Goal: Task Accomplishment & Management: Manage account settings

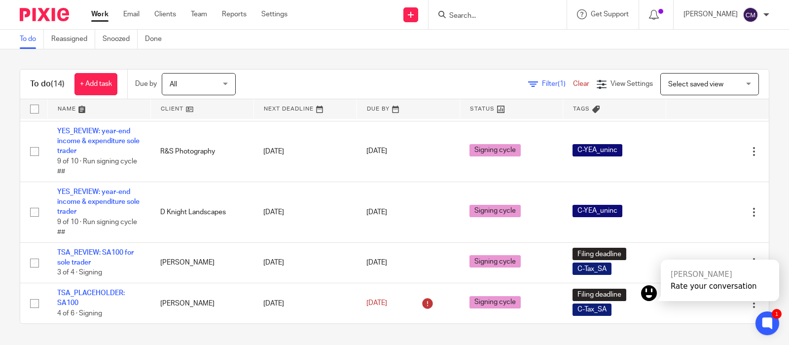
scroll to position [554, 0]
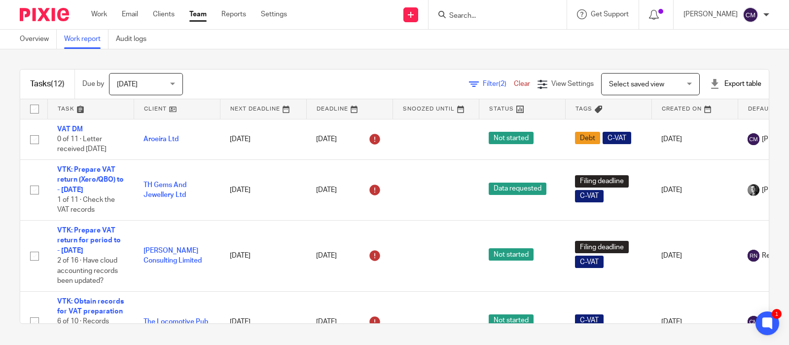
click at [701, 264] on div "Tasks (12) Due by Today Today Today Tomorrow This week Next week This month Nex…" at bounding box center [394, 196] width 789 height 294
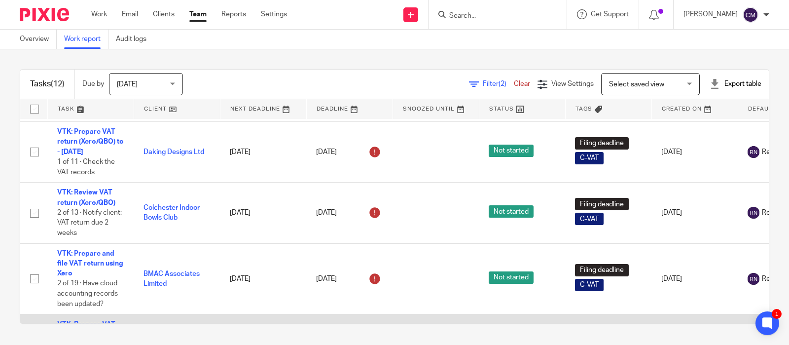
scroll to position [554, 0]
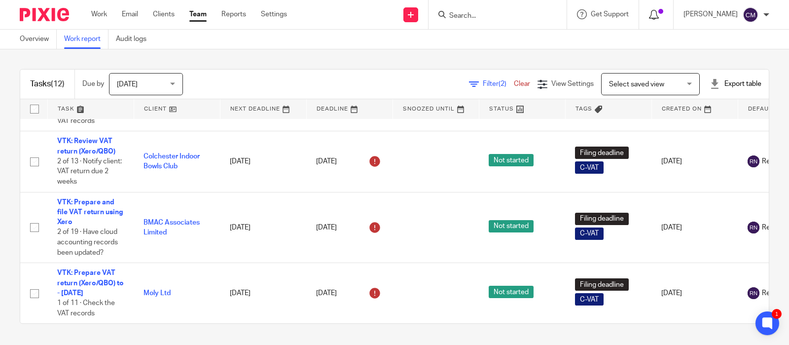
click at [659, 13] on icon at bounding box center [654, 15] width 10 height 10
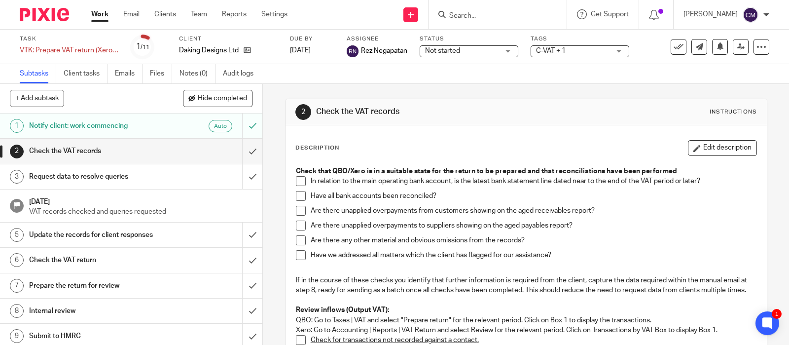
click at [491, 53] on span "Not started" at bounding box center [462, 51] width 74 height 10
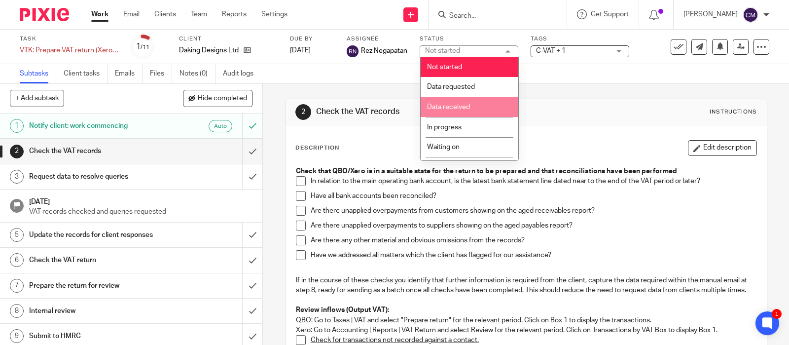
click at [480, 104] on li "Data received" at bounding box center [470, 107] width 98 height 20
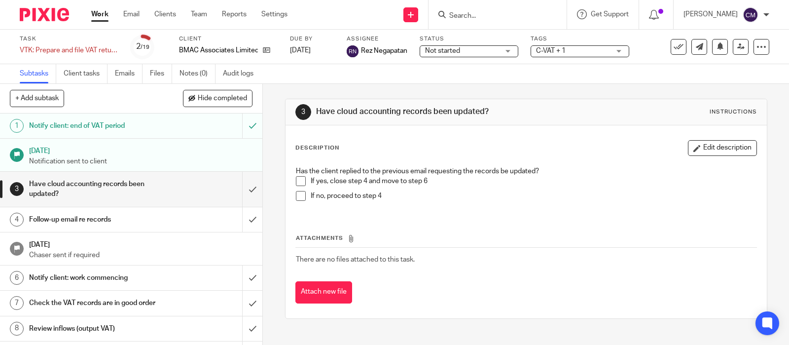
click at [493, 55] on span "Not started" at bounding box center [462, 51] width 74 height 10
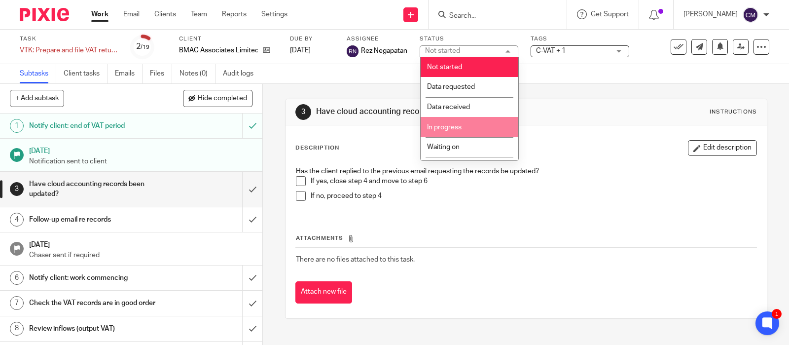
scroll to position [62, 0]
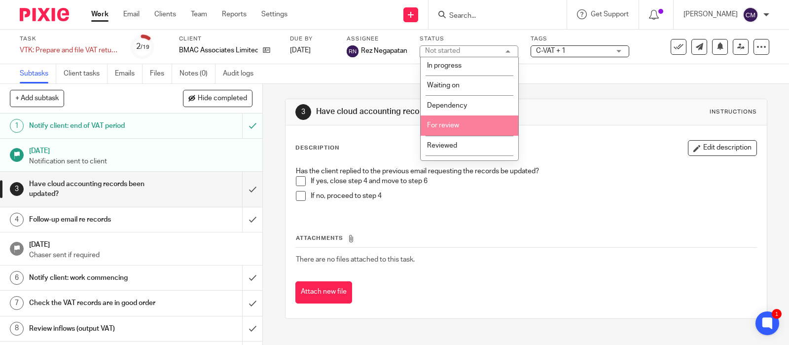
click at [455, 129] on li "For review" at bounding box center [470, 125] width 98 height 20
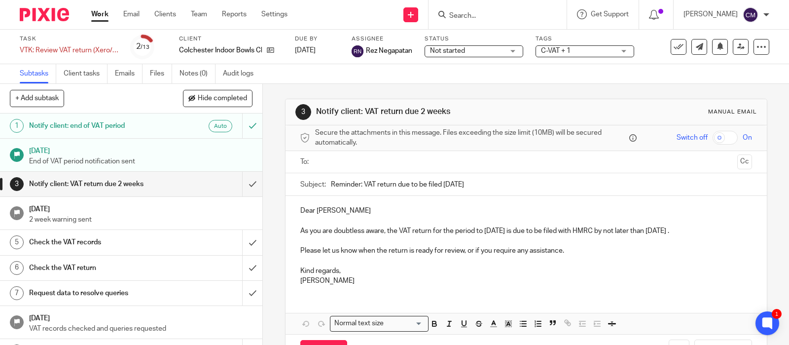
click at [481, 51] on span "Not started" at bounding box center [467, 51] width 74 height 10
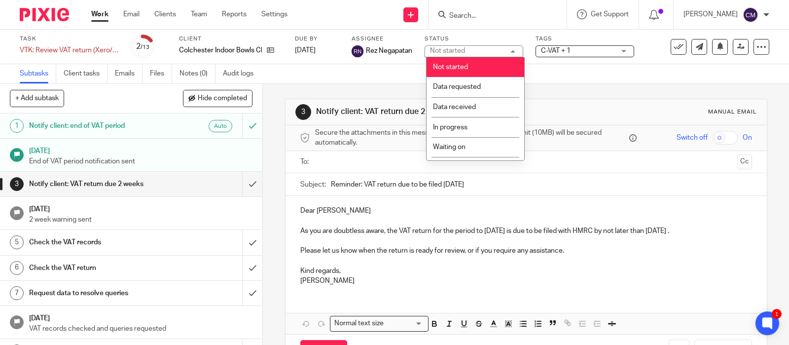
scroll to position [62, 0]
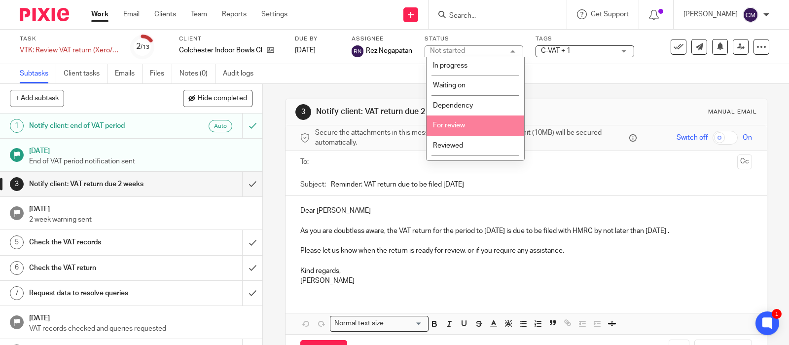
click at [458, 125] on span "For review" at bounding box center [449, 125] width 32 height 7
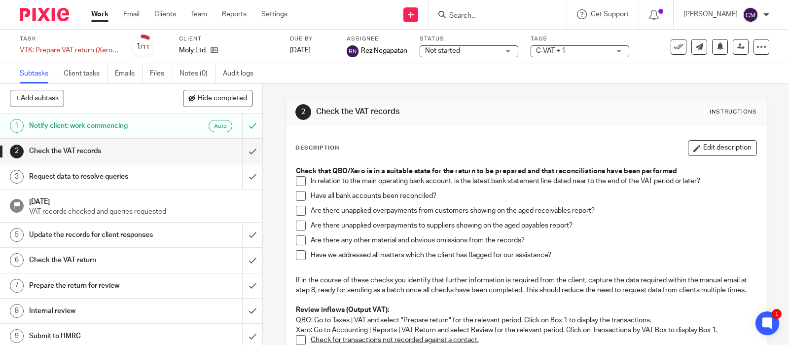
click at [460, 51] on span "Not started" at bounding box center [442, 50] width 35 height 7
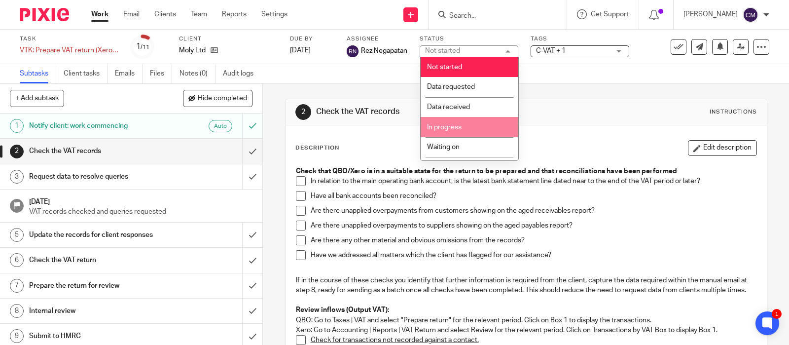
click at [481, 125] on li "In progress" at bounding box center [470, 127] width 98 height 20
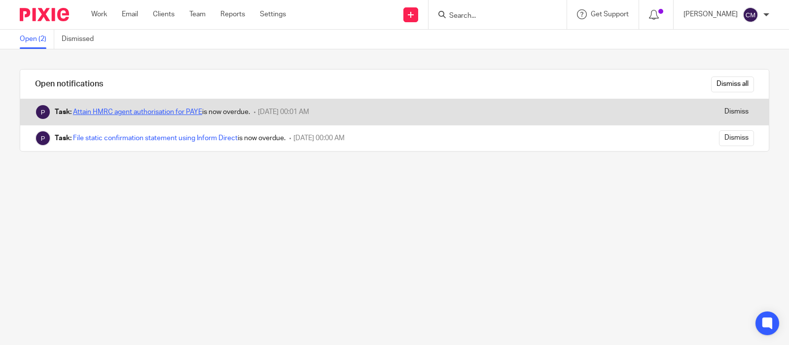
click at [137, 112] on link "Attain HMRC agent authorisation for PAYE" at bounding box center [137, 111] width 129 height 7
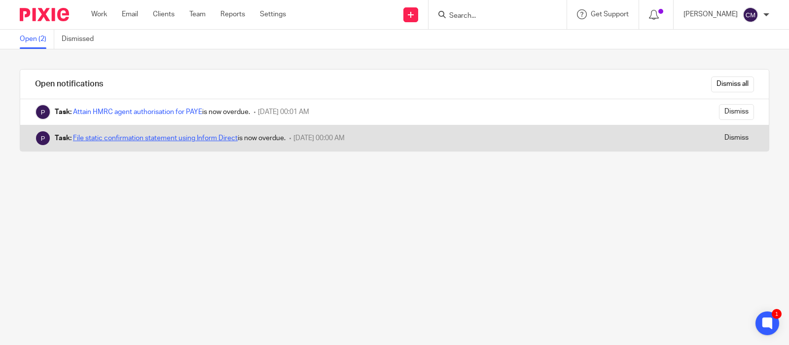
click at [205, 140] on link "File static confirmation statement using Inform Direct" at bounding box center [155, 138] width 165 height 7
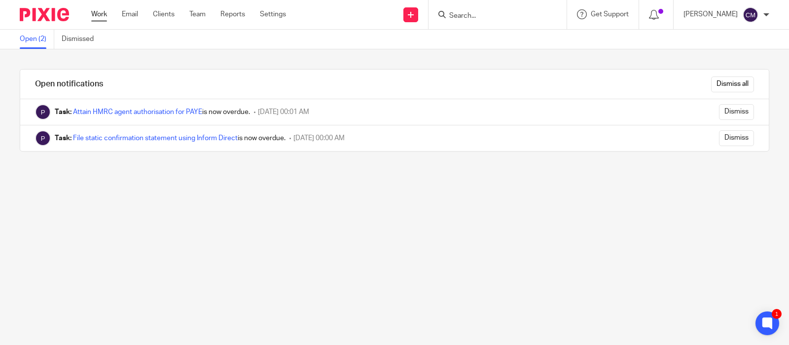
click at [95, 12] on link "Work" at bounding box center [99, 14] width 16 height 10
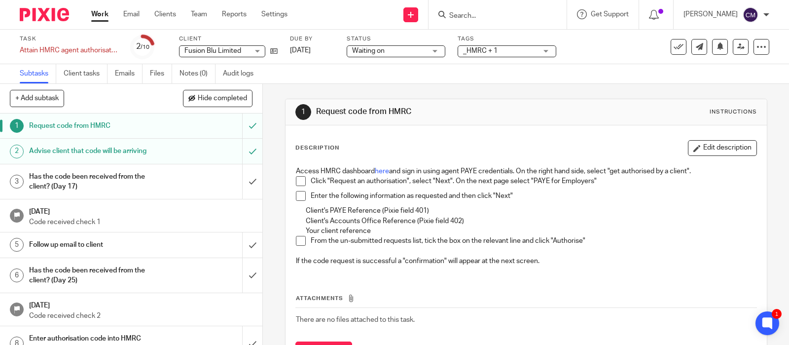
click at [665, 15] on div at bounding box center [656, 14] width 35 height 29
click at [656, 14] on icon at bounding box center [654, 15] width 10 height 10
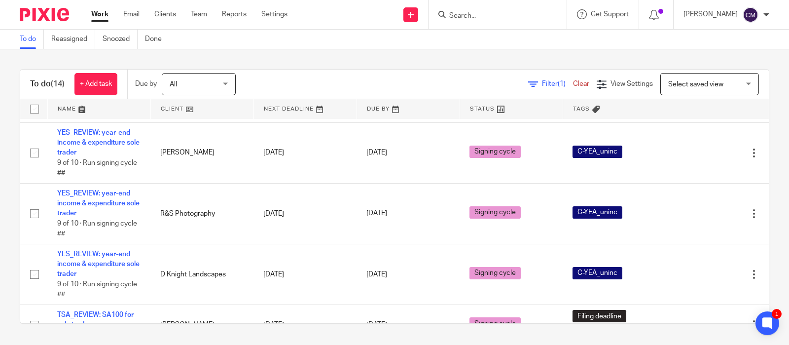
scroll to position [555, 0]
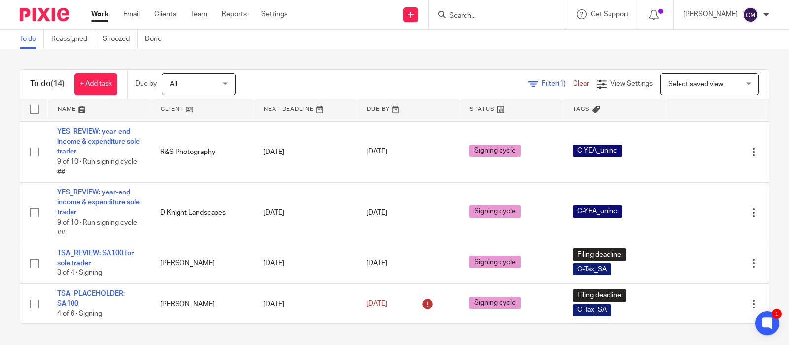
click at [102, 10] on link "Work" at bounding box center [99, 14] width 17 height 10
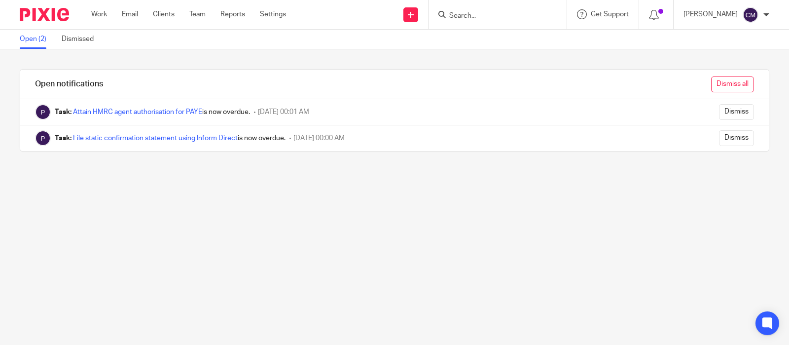
click at [720, 84] on input "Dismiss all" at bounding box center [732, 84] width 43 height 16
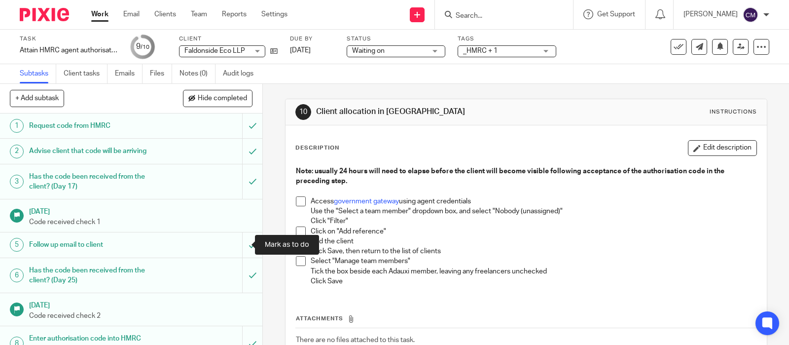
scroll to position [77, 0]
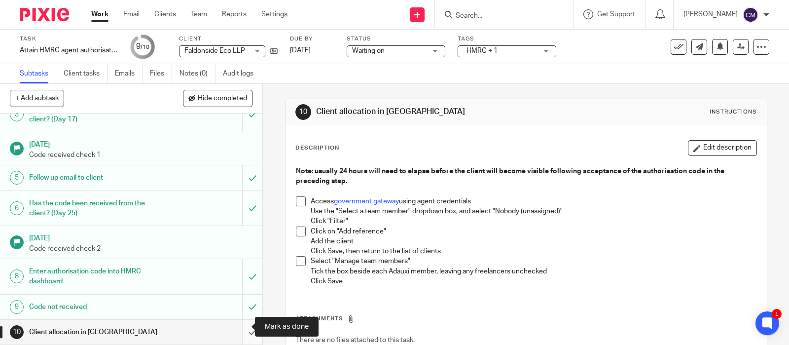
click at [240, 328] on input "submit" at bounding box center [131, 332] width 262 height 25
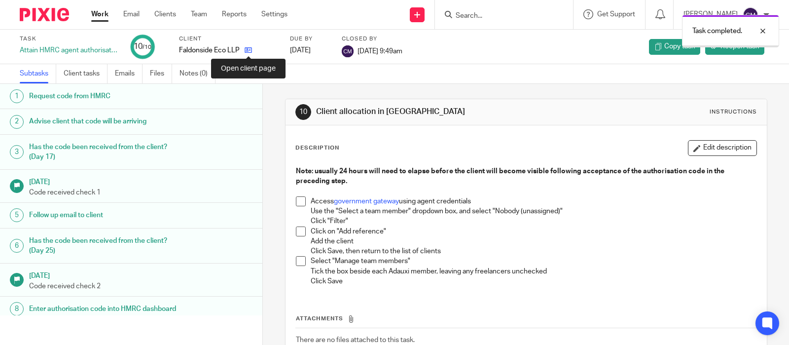
click at [248, 46] on icon at bounding box center [248, 49] width 7 height 7
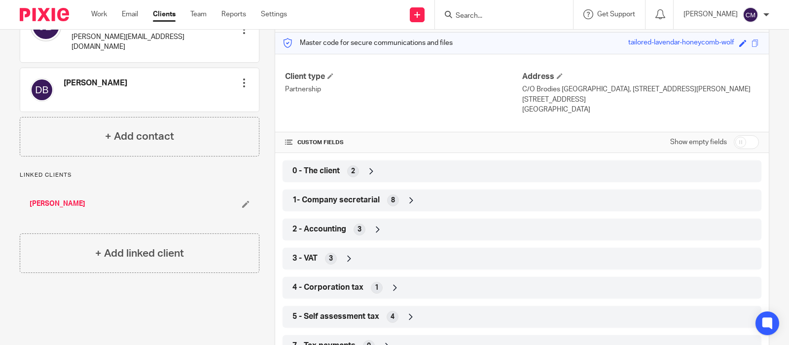
scroll to position [185, 0]
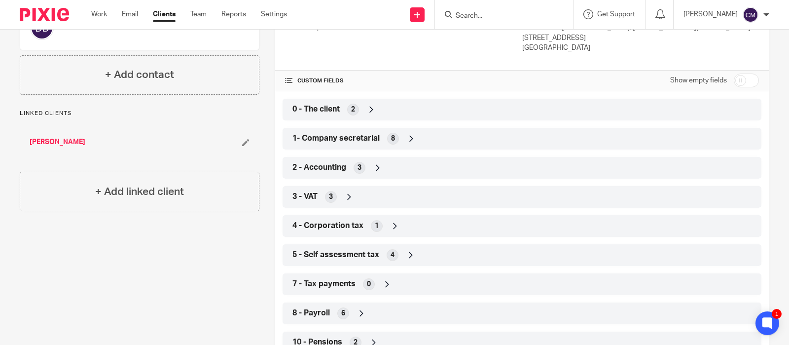
click at [353, 318] on div "8 - Payroll 6" at bounding box center [522, 313] width 464 height 17
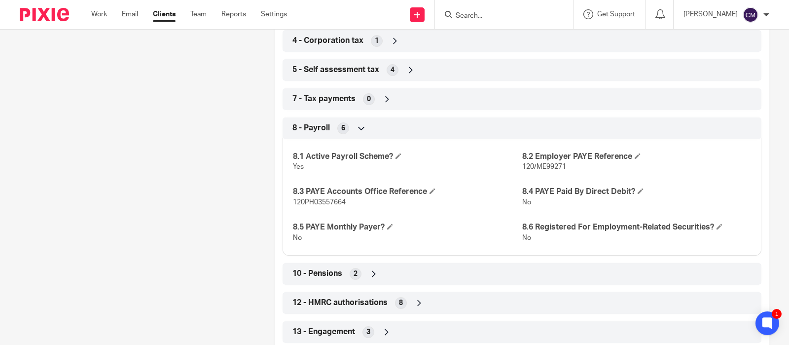
scroll to position [396, 0]
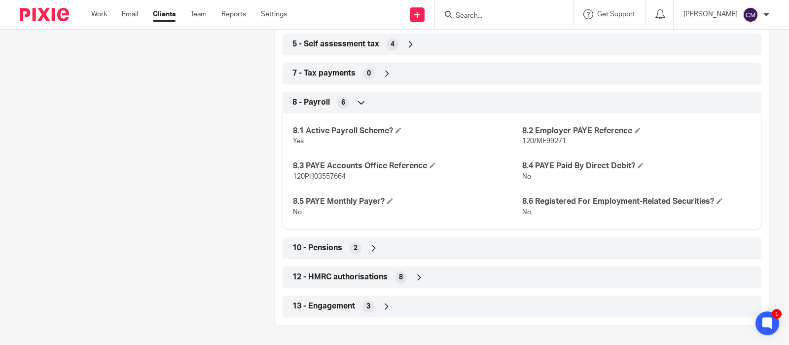
click at [346, 272] on span "12 - HMRC authorisations" at bounding box center [339, 277] width 95 height 10
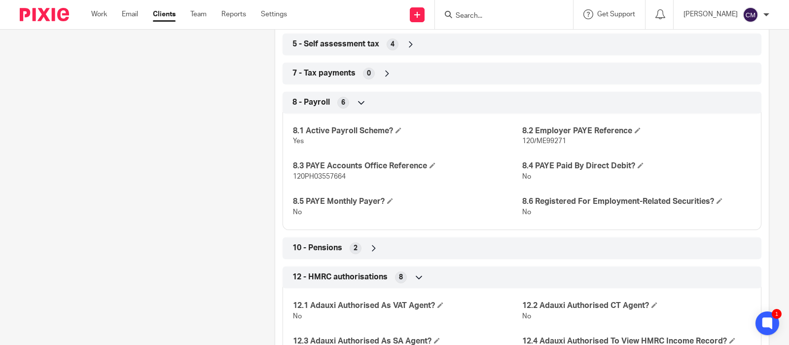
scroll to position [457, 0]
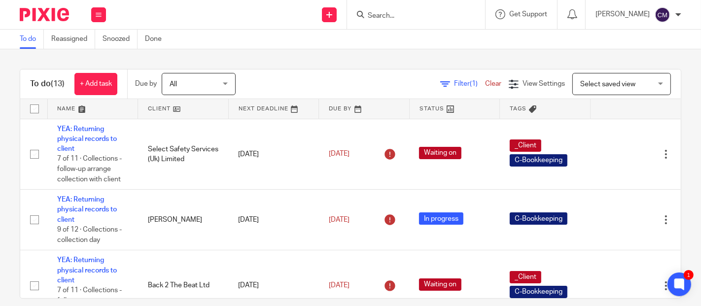
click at [422, 13] on input "Search" at bounding box center [411, 16] width 89 height 9
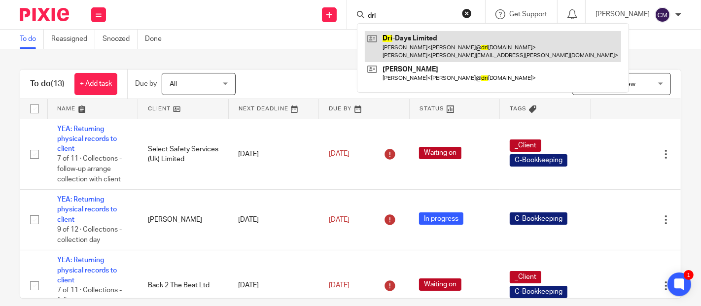
type input "dri"
click at [422, 41] on link at bounding box center [493, 46] width 256 height 31
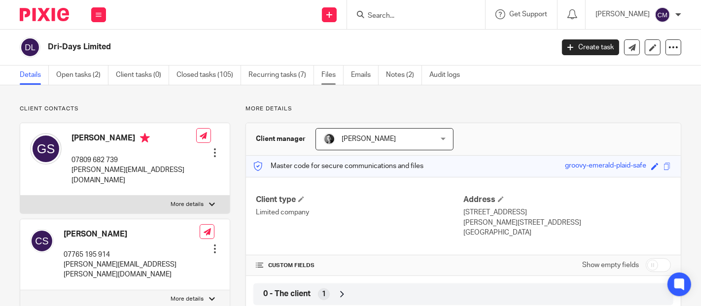
click at [324, 78] on link "Files" at bounding box center [333, 75] width 22 height 19
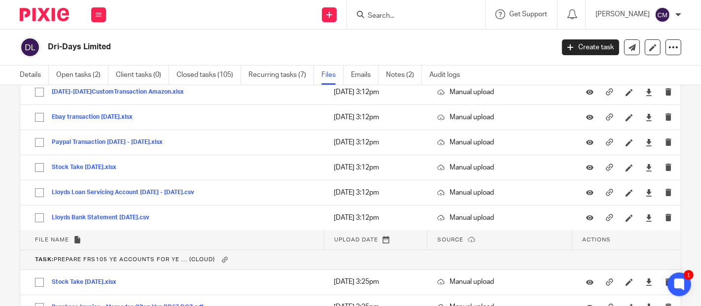
scroll to position [2630, 0]
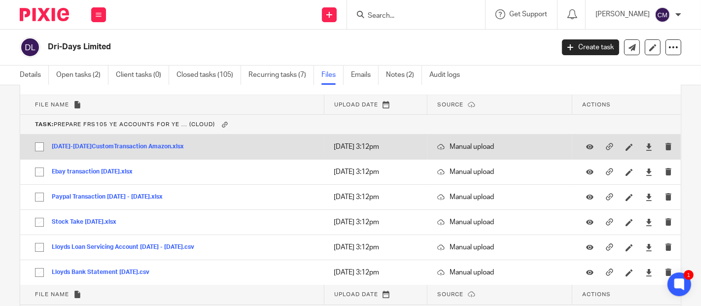
click at [37, 143] on input "checkbox" at bounding box center [39, 147] width 19 height 19
checkbox input "true"
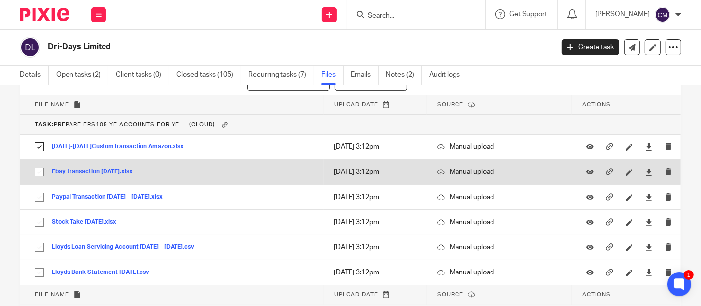
click at [39, 169] on input "checkbox" at bounding box center [39, 172] width 19 height 19
checkbox input "true"
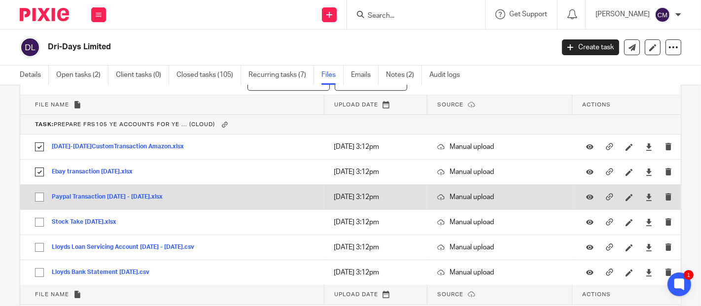
click at [40, 191] on input "checkbox" at bounding box center [39, 197] width 19 height 19
checkbox input "true"
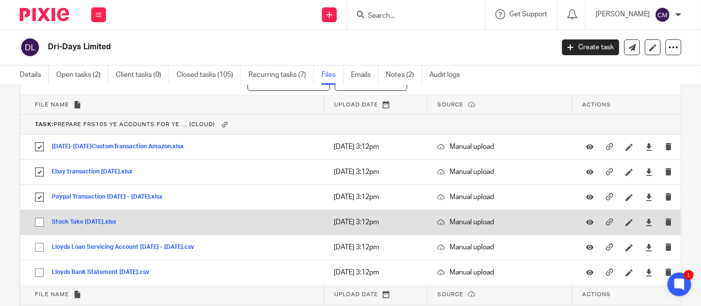
click at [41, 215] on input "checkbox" at bounding box center [39, 222] width 19 height 19
checkbox input "true"
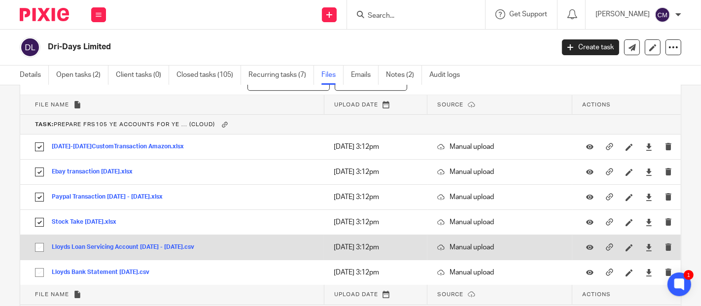
click at [40, 241] on input "checkbox" at bounding box center [39, 247] width 19 height 19
checkbox input "true"
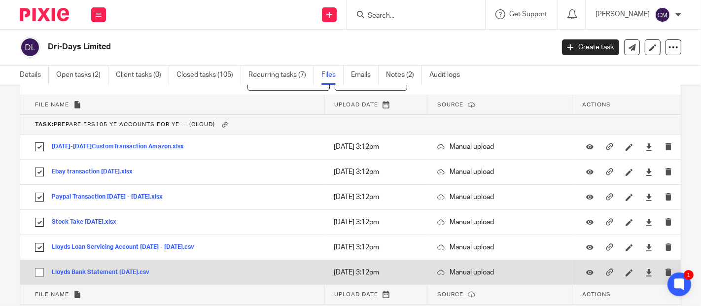
click at [40, 267] on input "checkbox" at bounding box center [39, 272] width 19 height 19
checkbox input "true"
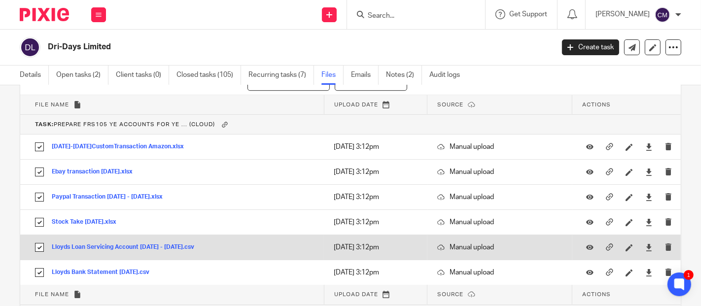
scroll to position [2575, 0]
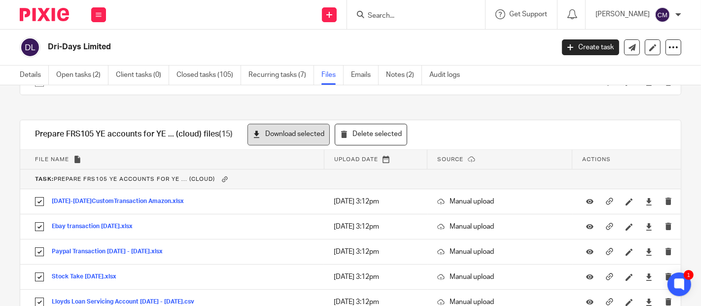
click at [278, 133] on button "Download selected" at bounding box center [289, 135] width 82 height 22
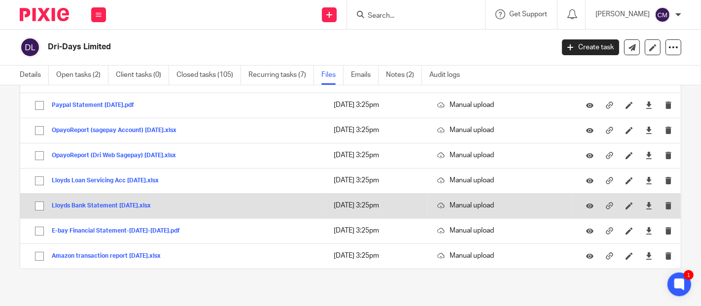
scroll to position [2638, 0]
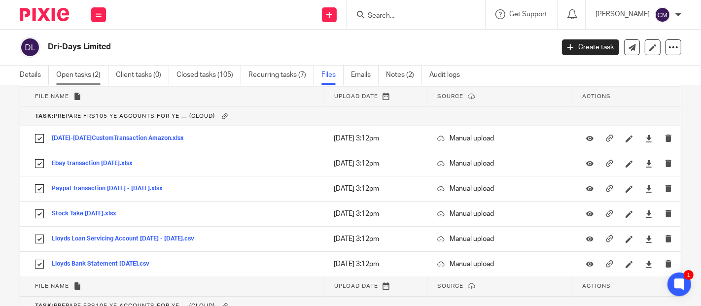
click at [93, 71] on link "Open tasks (2)" at bounding box center [82, 75] width 52 height 19
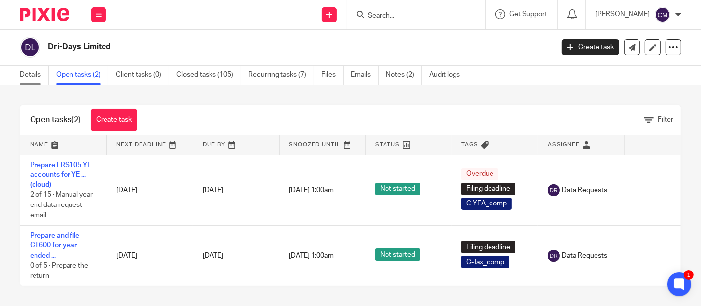
click at [36, 70] on link "Details" at bounding box center [34, 75] width 29 height 19
click at [400, 16] on input "Search" at bounding box center [411, 16] width 89 height 9
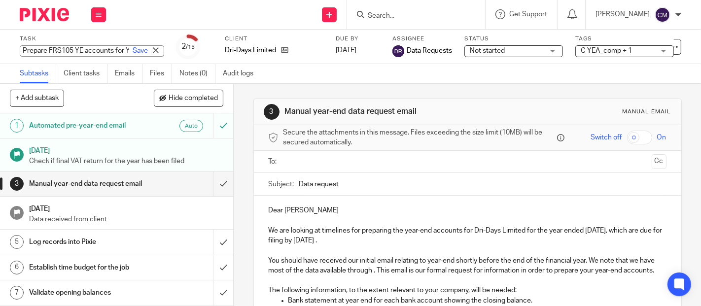
scroll to position [0, 53]
type input "Prepare FRS105 YE accounts for YE ..12/24. (cloud)"
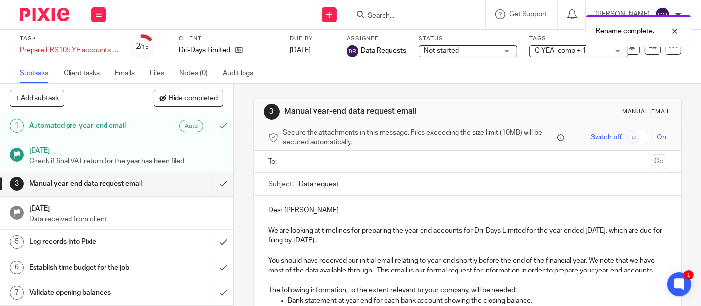
click at [442, 48] on span "Not started" at bounding box center [441, 50] width 35 height 7
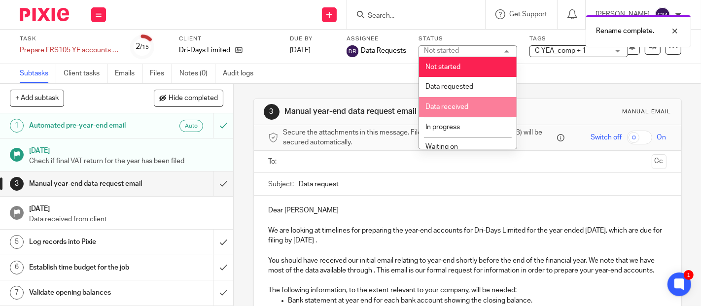
click at [449, 109] on span "Data received" at bounding box center [447, 107] width 43 height 7
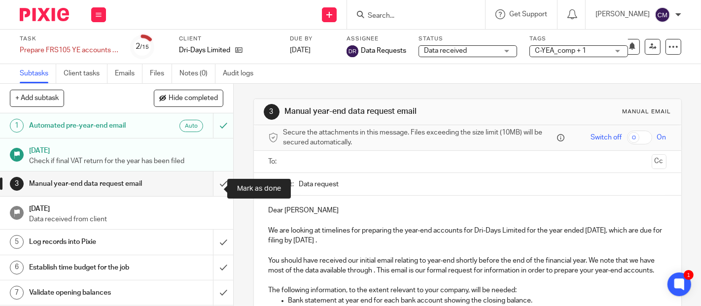
click at [210, 196] on input "submit" at bounding box center [116, 184] width 233 height 25
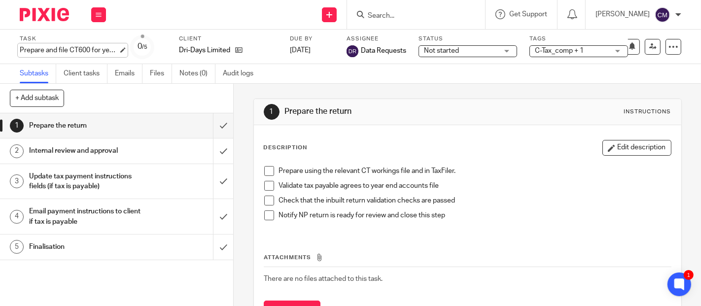
click at [93, 50] on div "Prepare and file CT600 for year ended ... Save Prepare and file CT600 for year …" at bounding box center [69, 50] width 99 height 10
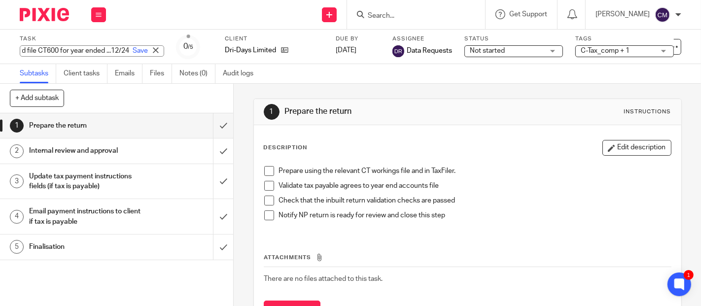
scroll to position [0, 56]
type input "Prepare and file CT600 for year ended ...12/24"
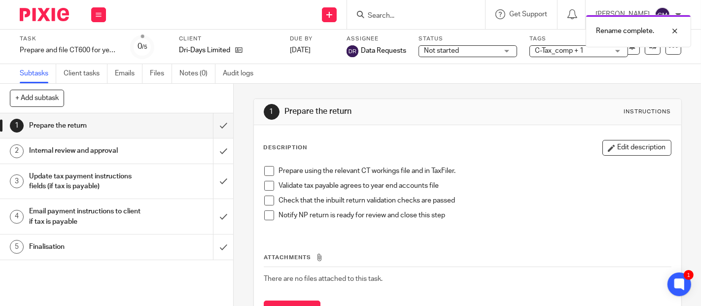
click at [438, 55] on span "Not started" at bounding box center [461, 51] width 74 height 10
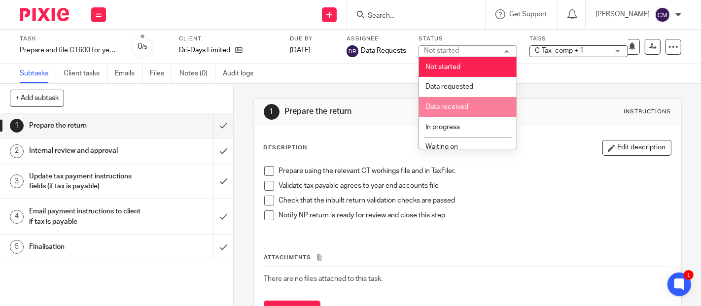
click at [440, 104] on span "Data received" at bounding box center [447, 107] width 43 height 7
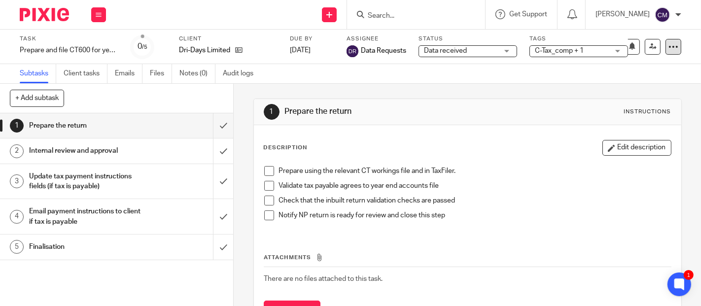
click at [669, 49] on icon at bounding box center [674, 47] width 10 height 10
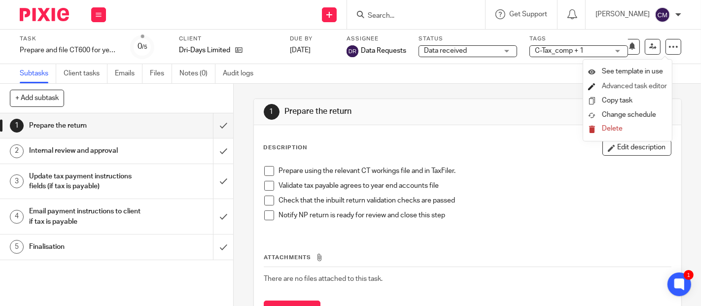
click at [640, 83] on link "Advanced task editor" at bounding box center [634, 86] width 65 height 7
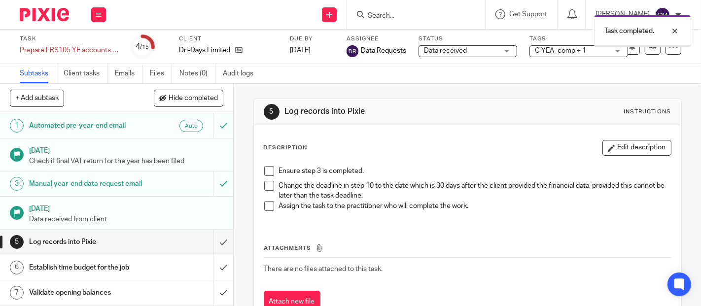
click at [210, 252] on input "submit" at bounding box center [116, 242] width 233 height 25
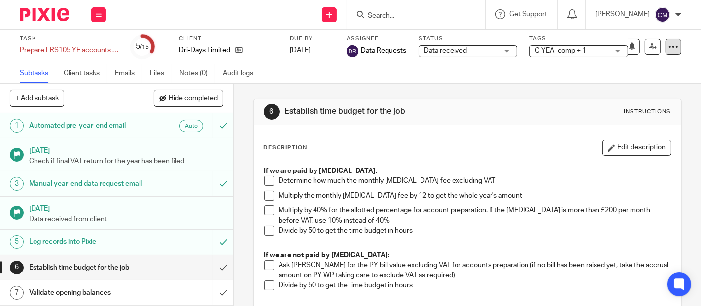
click at [666, 52] on div at bounding box center [674, 47] width 16 height 16
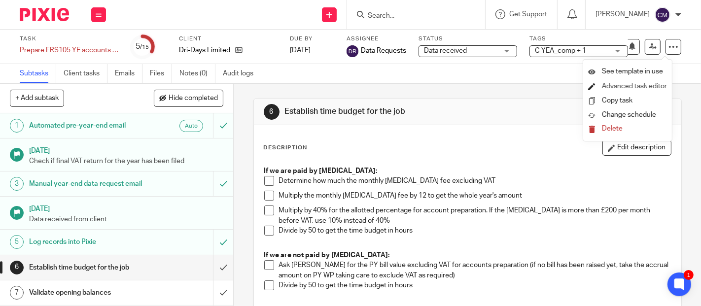
click at [607, 87] on link "Advanced task editor" at bounding box center [634, 86] width 65 height 7
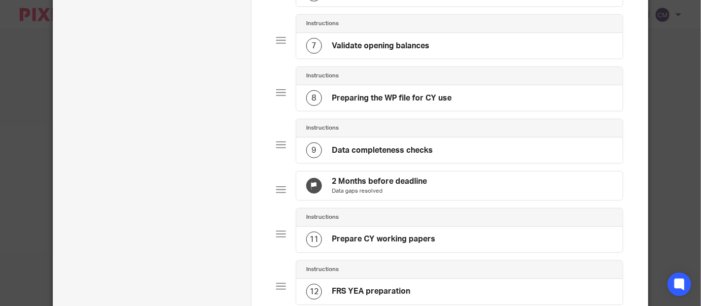
scroll to position [438, 0]
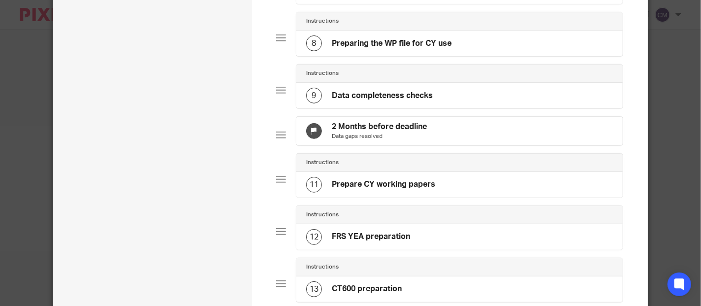
click at [363, 132] on h4 "2 Months before deadline" at bounding box center [379, 127] width 95 height 10
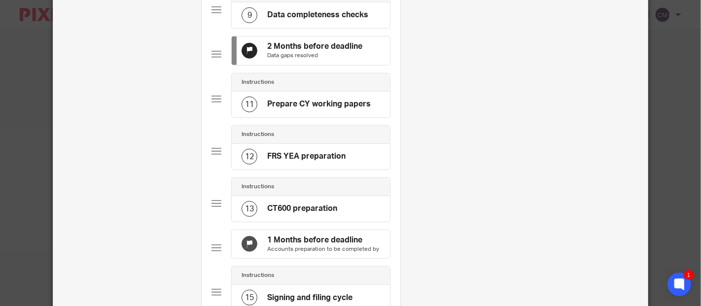
scroll to position [739, 0]
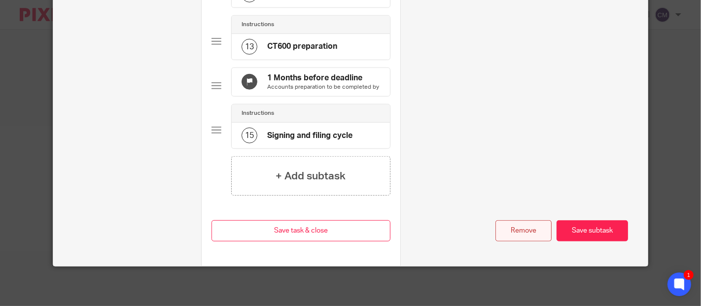
click at [497, 233] on button "Remove" at bounding box center [524, 230] width 56 height 21
type input "Accounts preparation to be completed by"
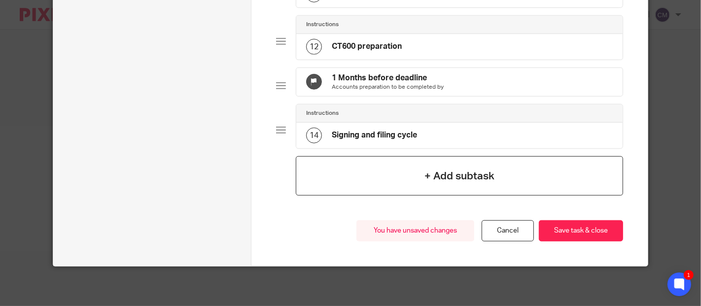
scroll to position [665, 0]
click at [367, 83] on p "Accounts preparation to be completed by" at bounding box center [388, 87] width 112 height 8
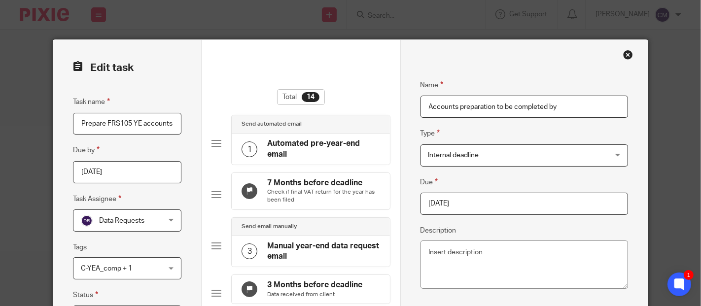
scroll to position [109, 0]
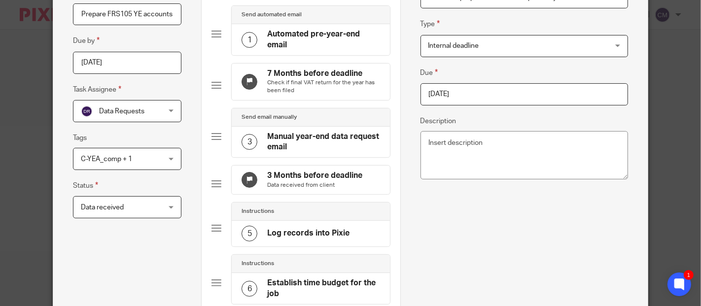
click at [517, 94] on input "2025-08-22" at bounding box center [525, 94] width 208 height 22
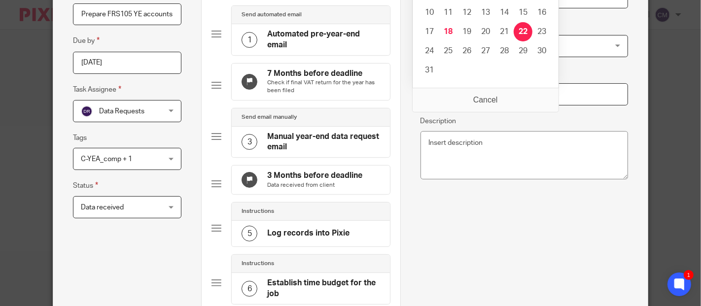
click at [495, 100] on input "2025-08-22" at bounding box center [525, 94] width 208 height 22
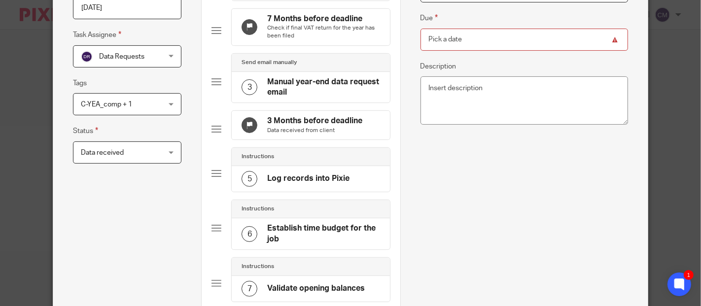
click at [481, 32] on input "Due" at bounding box center [525, 40] width 208 height 22
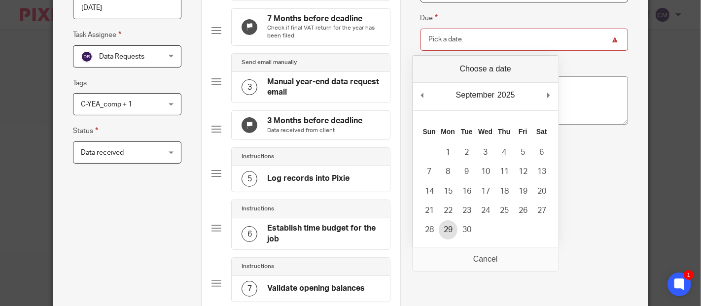
type input "2025-09-29"
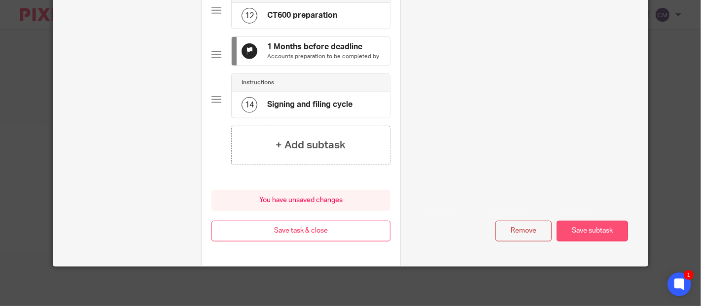
click at [596, 236] on button "Save subtask" at bounding box center [593, 231] width 72 height 21
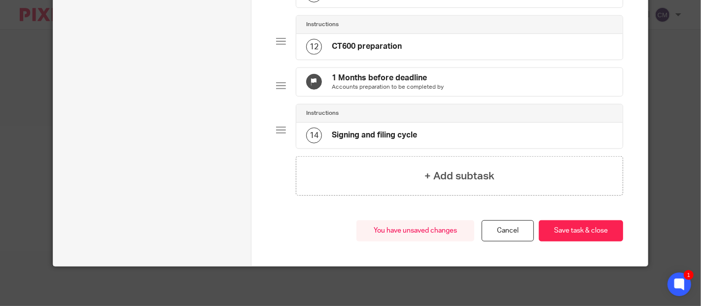
scroll to position [665, 0]
click at [596, 229] on button "Save task & close" at bounding box center [581, 230] width 84 height 21
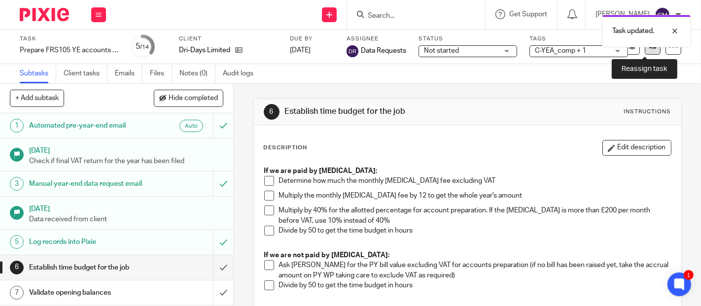
click at [645, 52] on link at bounding box center [653, 47] width 16 height 16
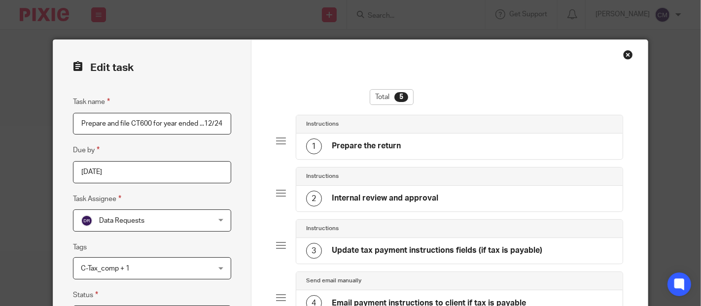
scroll to position [218, 0]
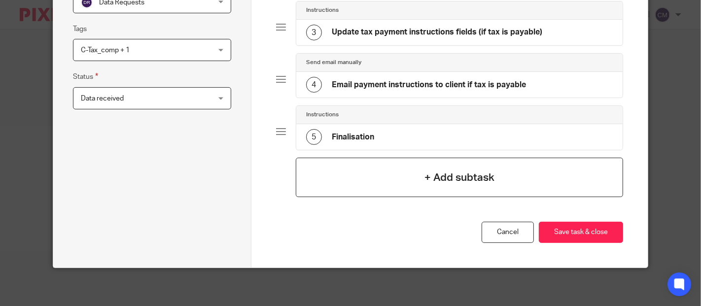
click at [339, 177] on div "+ Add subtask" at bounding box center [459, 177] width 327 height 39
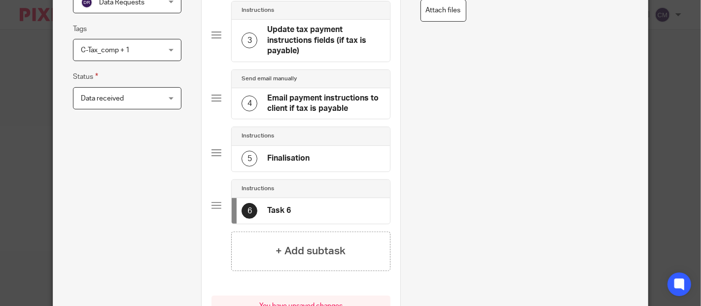
scroll to position [0, 0]
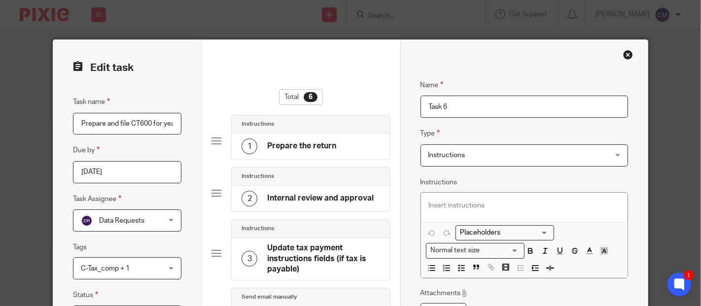
drag, startPoint x: 456, startPoint y: 102, endPoint x: 272, endPoint y: 99, distance: 184.0
type input "Finish by"
click at [436, 153] on span "Instructions" at bounding box center [447, 155] width 37 height 7
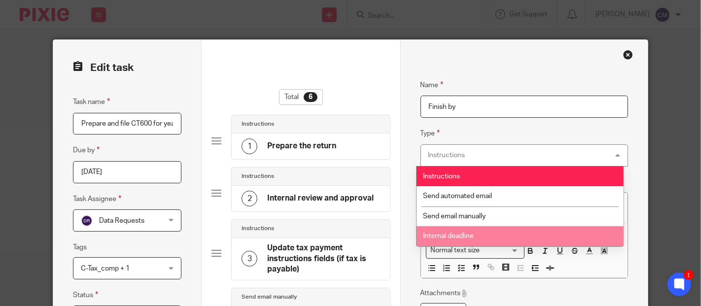
click at [437, 233] on span "Internal deadline" at bounding box center [448, 236] width 51 height 7
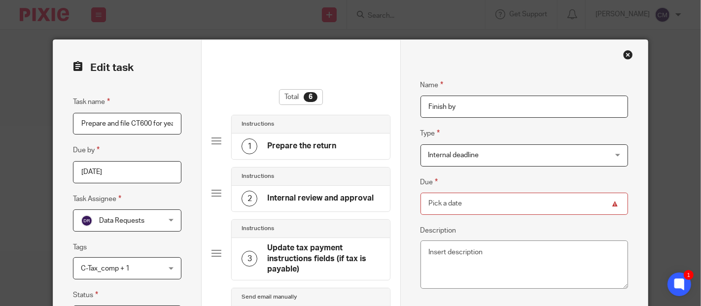
click at [468, 206] on input "Due" at bounding box center [525, 204] width 208 height 22
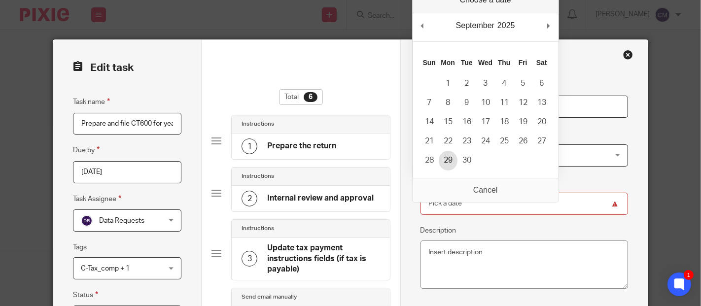
type input "2025-09-29"
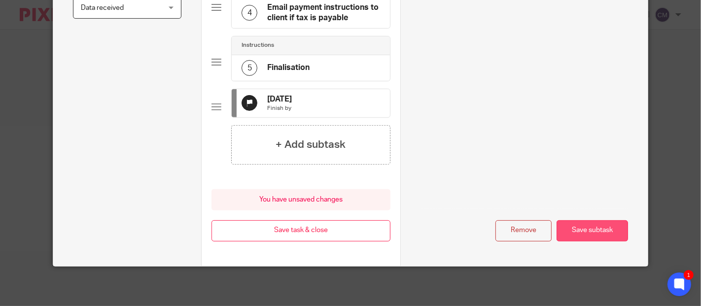
click at [597, 232] on button "Save subtask" at bounding box center [593, 230] width 72 height 21
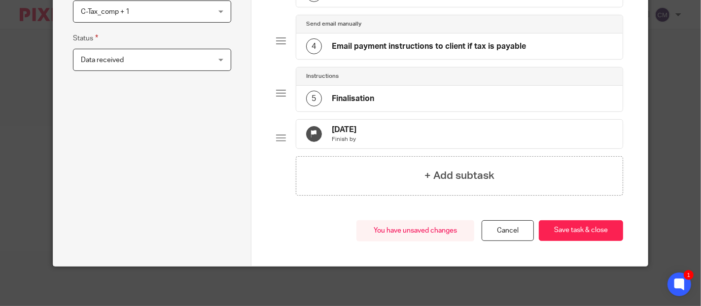
scroll to position [263, 0]
click at [597, 232] on button "Save task & close" at bounding box center [581, 230] width 84 height 21
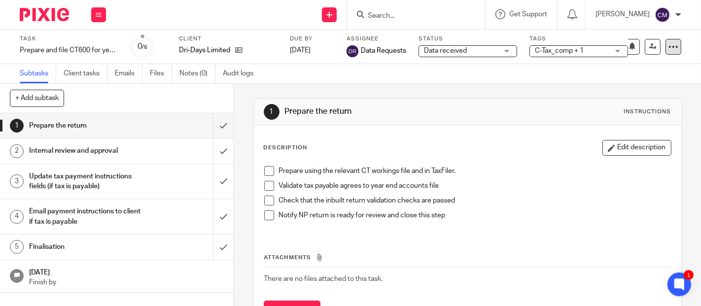
click at [669, 49] on icon at bounding box center [674, 47] width 10 height 10
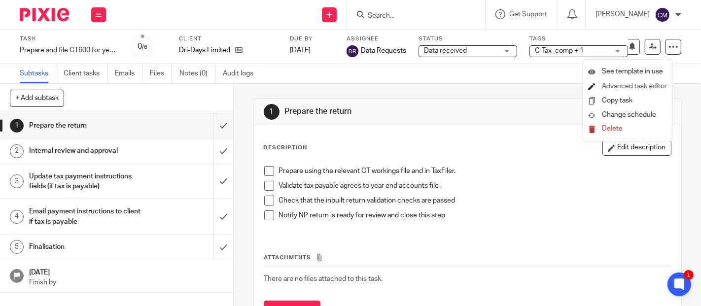
click at [633, 85] on link "Advanced task editor" at bounding box center [634, 86] width 65 height 7
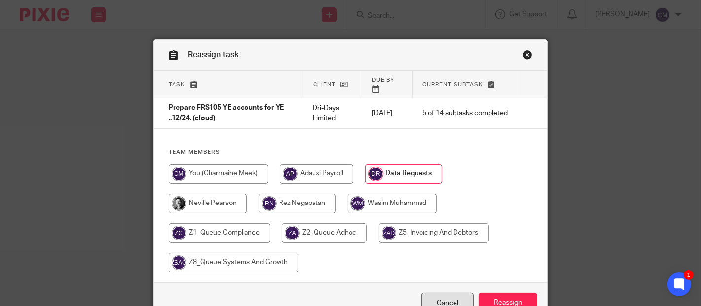
click at [433, 293] on link "Cancel" at bounding box center [448, 303] width 52 height 21
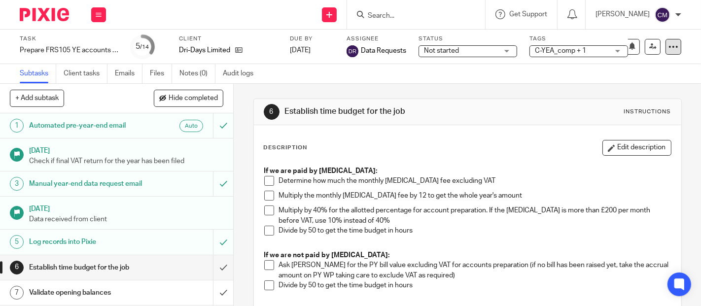
click at [668, 52] on div at bounding box center [674, 47] width 16 height 16
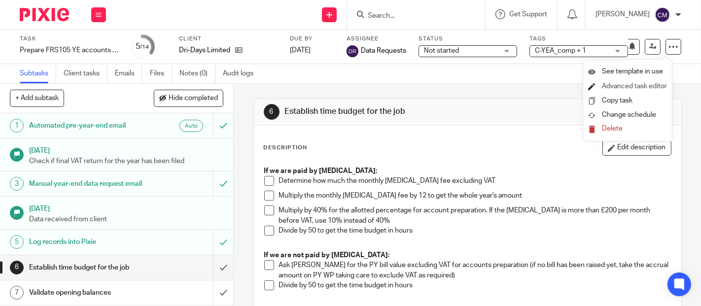
click at [611, 90] on li "Advanced task editor" at bounding box center [627, 86] width 79 height 14
click at [650, 81] on li "Advanced task editor" at bounding box center [627, 86] width 79 height 14
click at [615, 85] on link "Advanced task editor" at bounding box center [634, 86] width 65 height 7
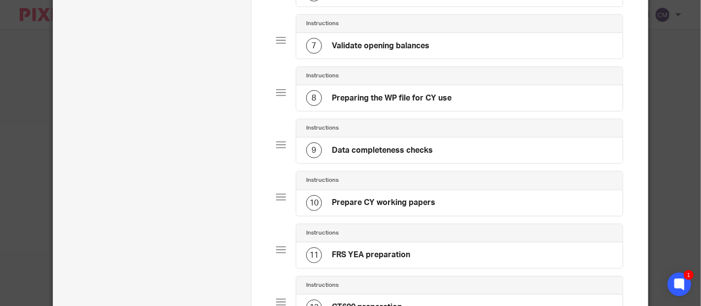
scroll to position [657, 0]
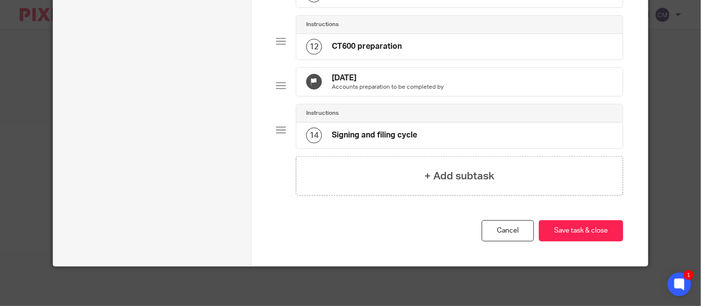
click at [392, 79] on h4 "29 Sep 2025" at bounding box center [388, 78] width 112 height 10
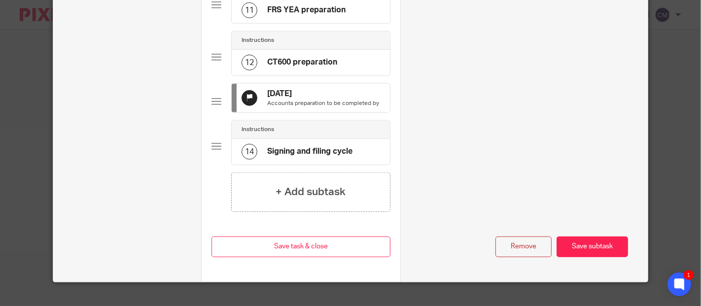
scroll to position [0, 0]
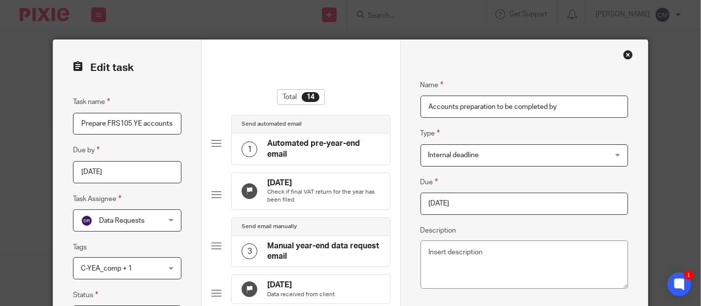
click at [484, 199] on input "2025-09-29" at bounding box center [525, 204] width 208 height 22
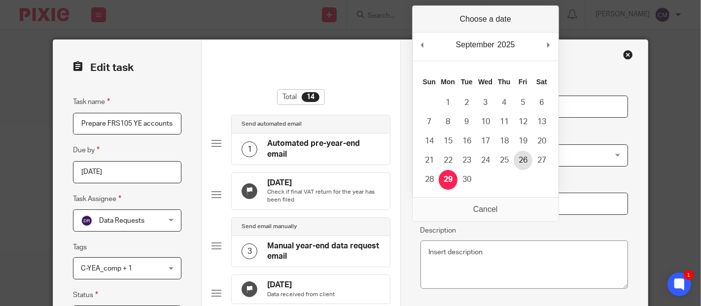
type input "2025-09-26"
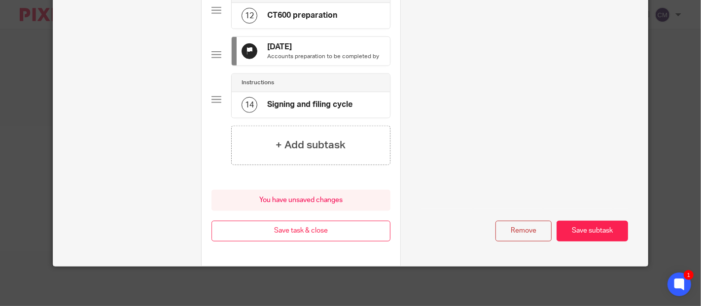
click at [585, 224] on button "Save subtask" at bounding box center [593, 231] width 72 height 21
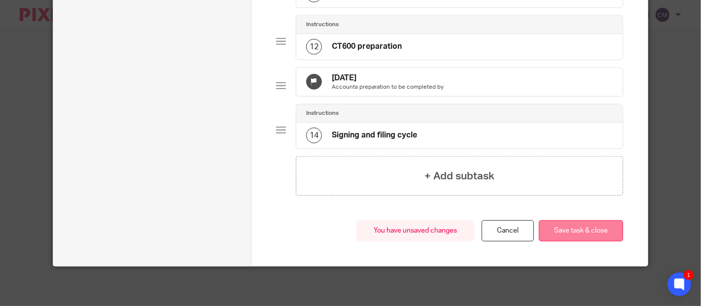
click at [582, 225] on button "Save task & close" at bounding box center [581, 230] width 84 height 21
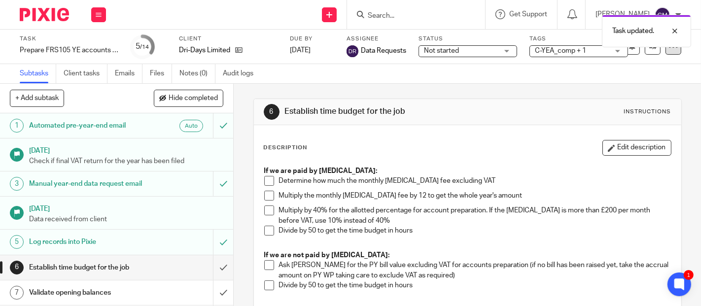
click at [669, 50] on icon at bounding box center [674, 47] width 10 height 10
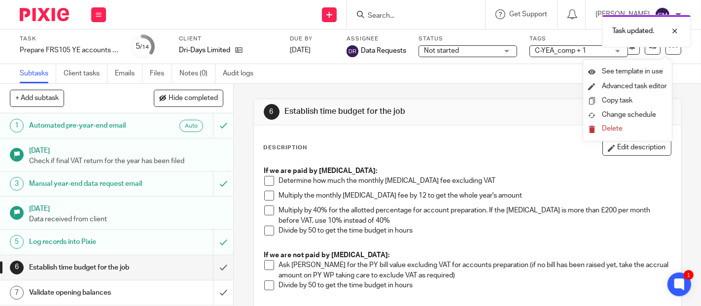
click at [516, 90] on div "6 Establish time budget for the job Instructions Description Edit description I…" at bounding box center [467, 285] width 429 height 403
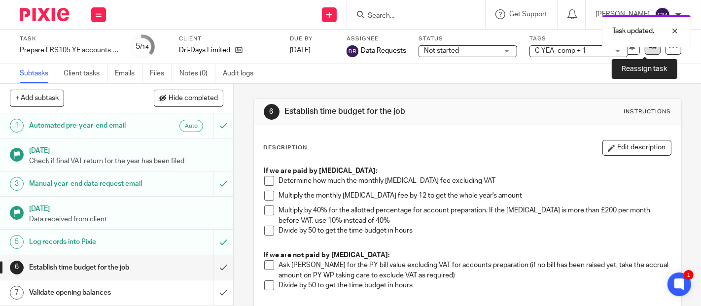
click at [649, 50] on icon at bounding box center [652, 46] width 7 height 7
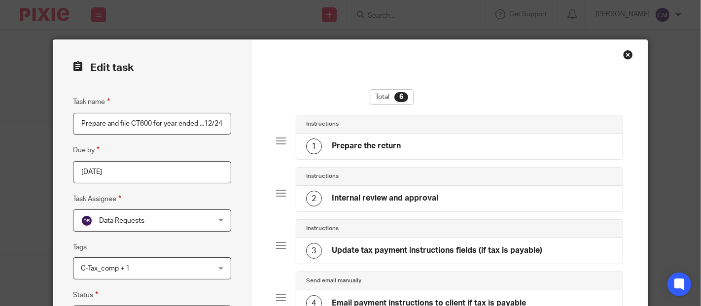
scroll to position [263, 0]
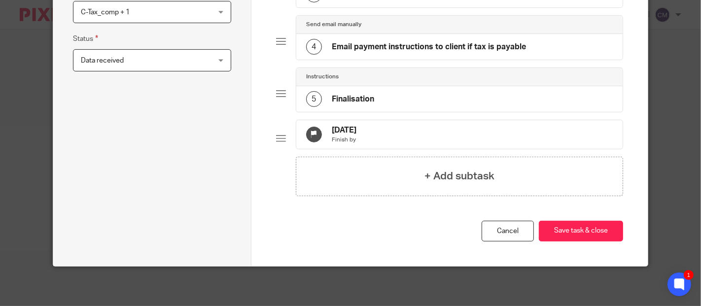
click at [418, 141] on div "[DATE] Finish by" at bounding box center [459, 134] width 326 height 29
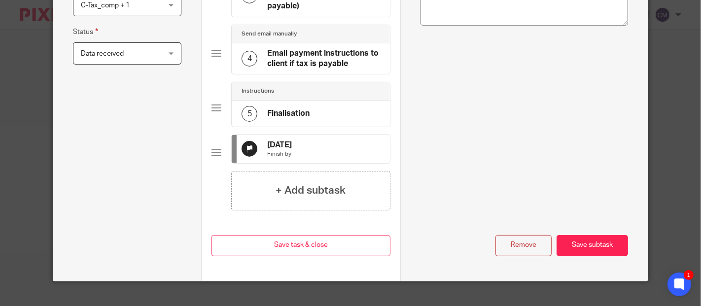
scroll to position [0, 0]
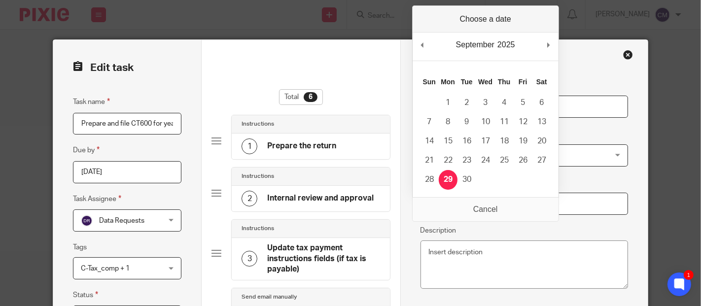
click at [559, 205] on input "[DATE]" at bounding box center [525, 204] width 208 height 22
type input "2025-09-26"
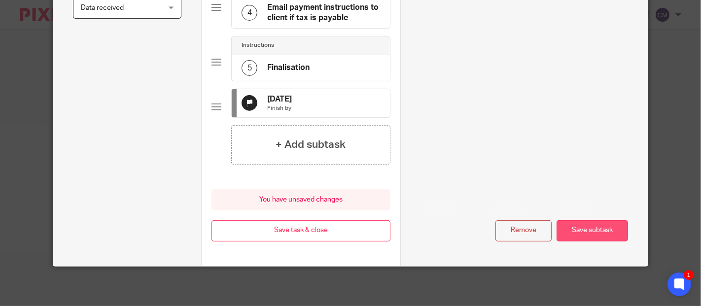
click at [607, 232] on button "Save subtask" at bounding box center [593, 230] width 72 height 21
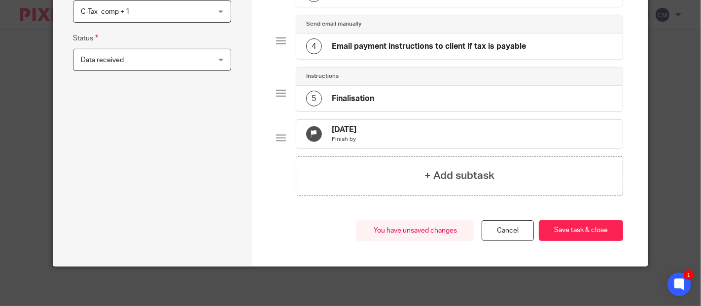
scroll to position [263, 0]
click at [607, 232] on button "Save task & close" at bounding box center [581, 230] width 84 height 21
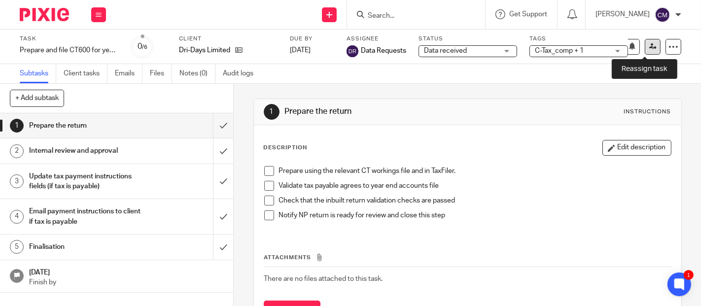
click at [645, 50] on link at bounding box center [653, 47] width 16 height 16
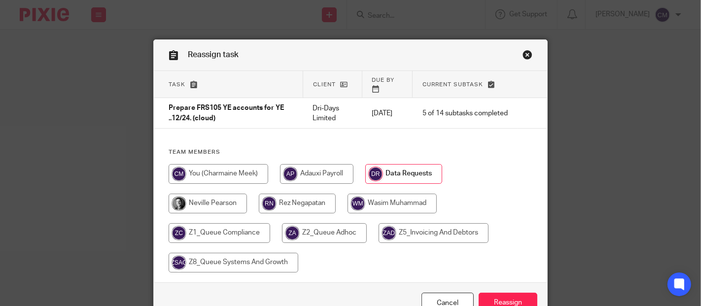
click at [384, 204] on input "radio" at bounding box center [392, 204] width 89 height 20
radio input "true"
click at [516, 293] on input "Reassign" at bounding box center [508, 303] width 59 height 21
click at [421, 194] on input "radio" at bounding box center [392, 204] width 89 height 20
radio input "true"
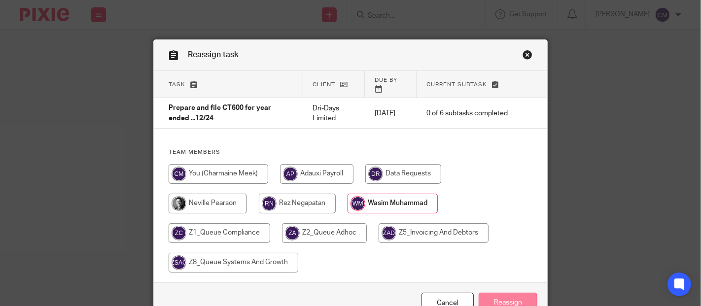
click at [514, 293] on input "Reassign" at bounding box center [508, 303] width 59 height 21
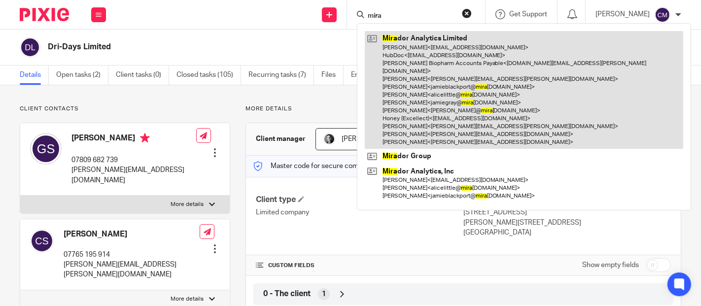
type input "mira"
click at [387, 35] on link at bounding box center [524, 90] width 319 height 118
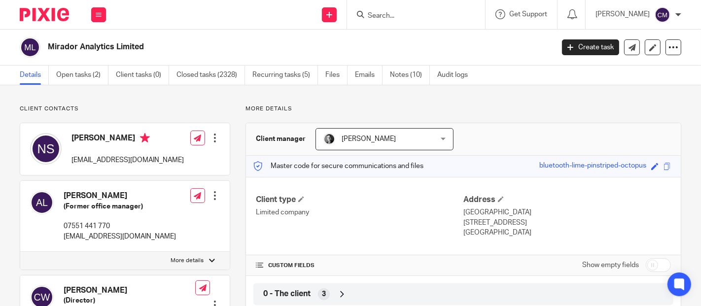
scroll to position [55, 0]
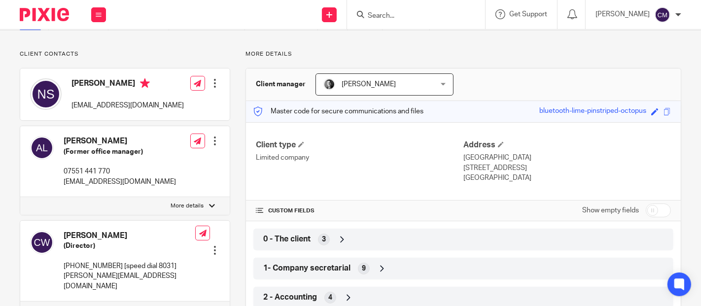
click at [295, 238] on span "0 - The client" at bounding box center [286, 239] width 47 height 10
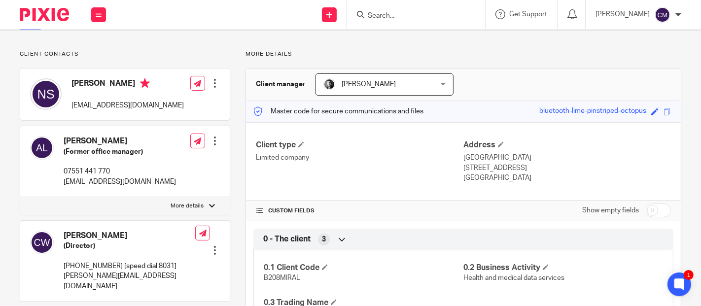
click at [295, 238] on span "0 - The client" at bounding box center [286, 239] width 47 height 10
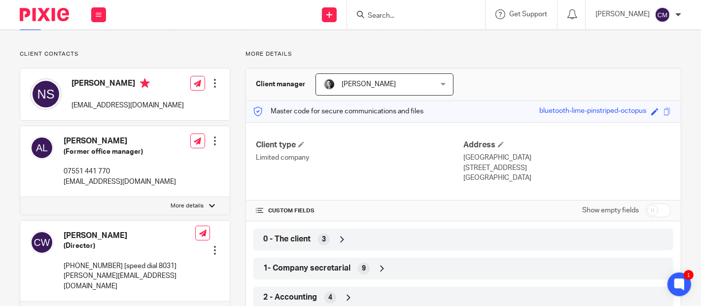
click at [299, 264] on span "1- Company secretarial" at bounding box center [306, 268] width 87 height 10
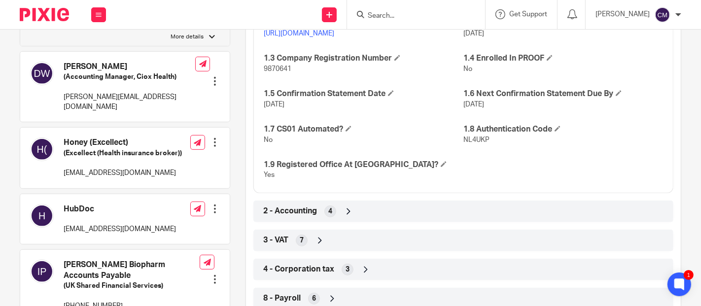
scroll to position [383, 0]
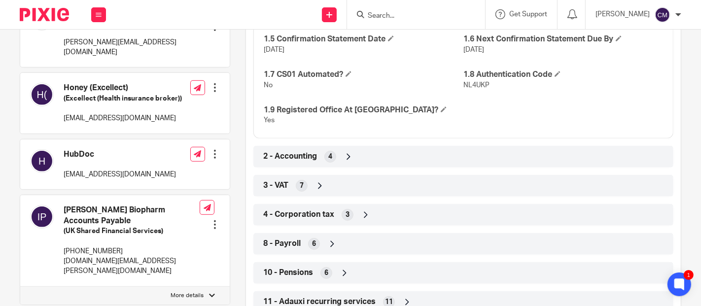
click at [307, 165] on div "2 - Accounting 4" at bounding box center [463, 156] width 405 height 17
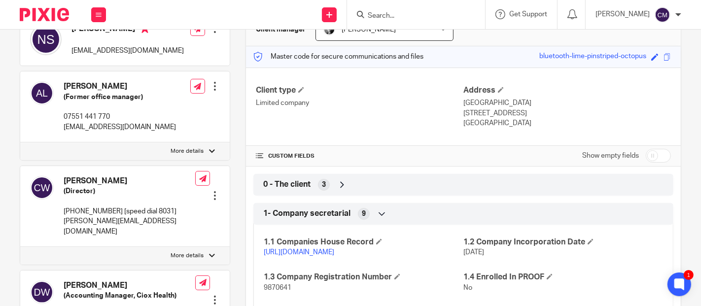
scroll to position [0, 0]
